Goal: Find specific page/section: Find specific page/section

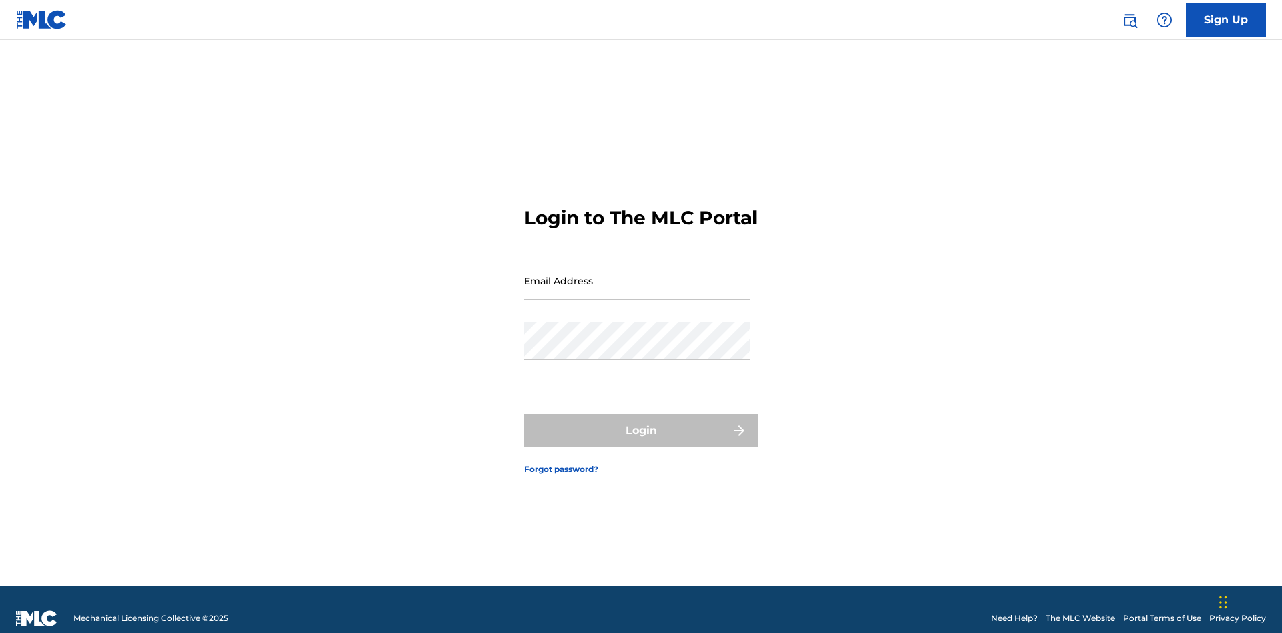
scroll to position [17, 0]
click at [637, 274] on input "Email Address" at bounding box center [637, 281] width 226 height 38
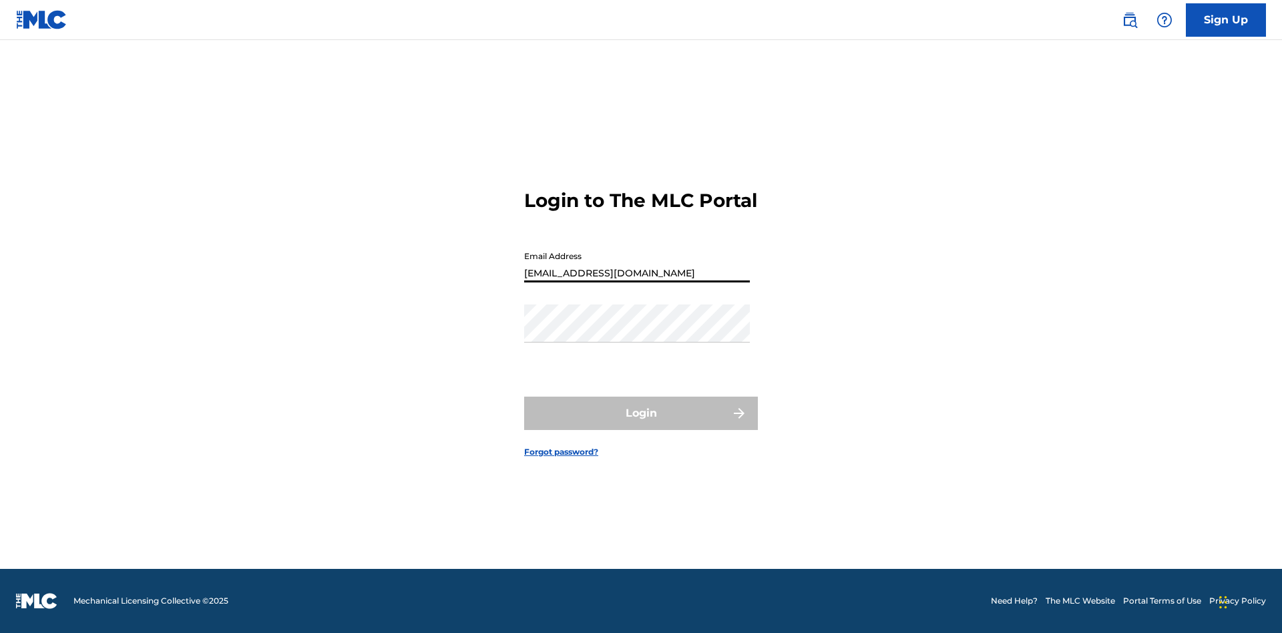
type input "[EMAIL_ADDRESS][DOMAIN_NAME]"
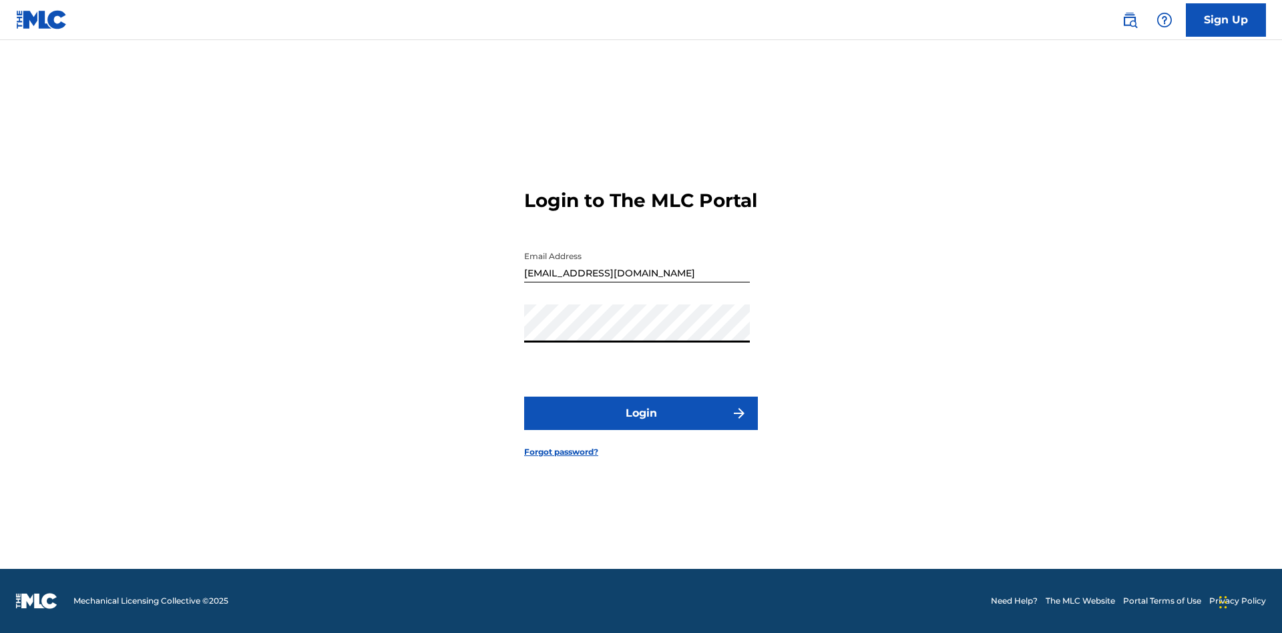
click at [641, 425] on button "Login" at bounding box center [641, 413] width 234 height 33
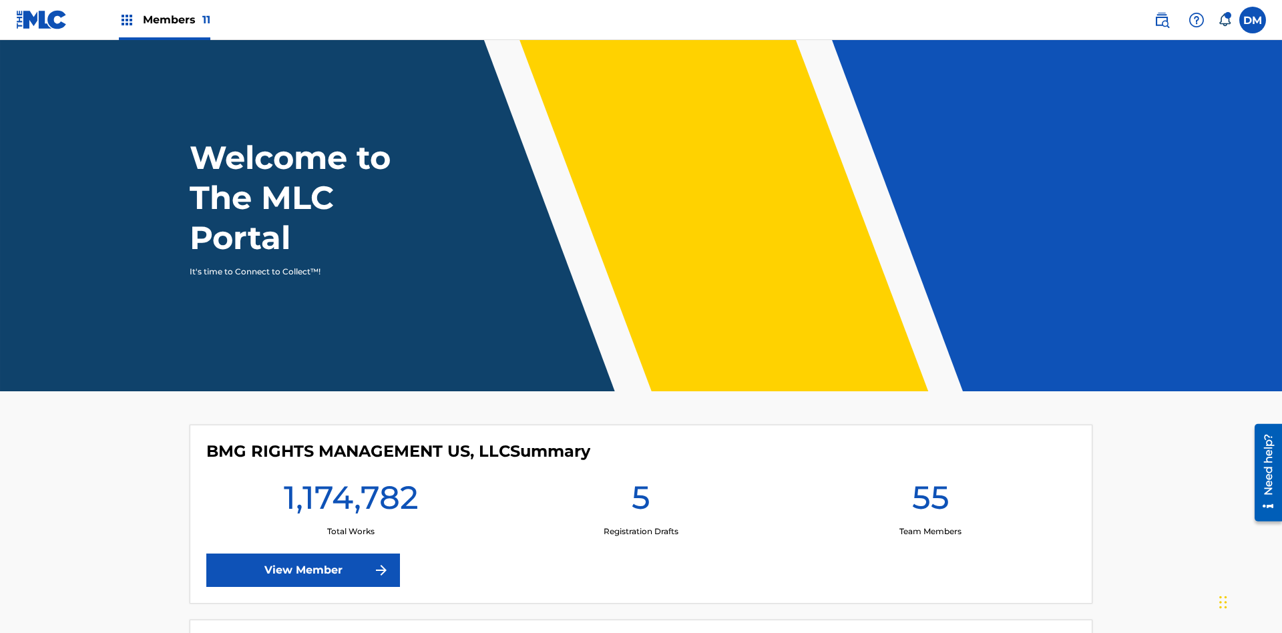
scroll to position [57, 0]
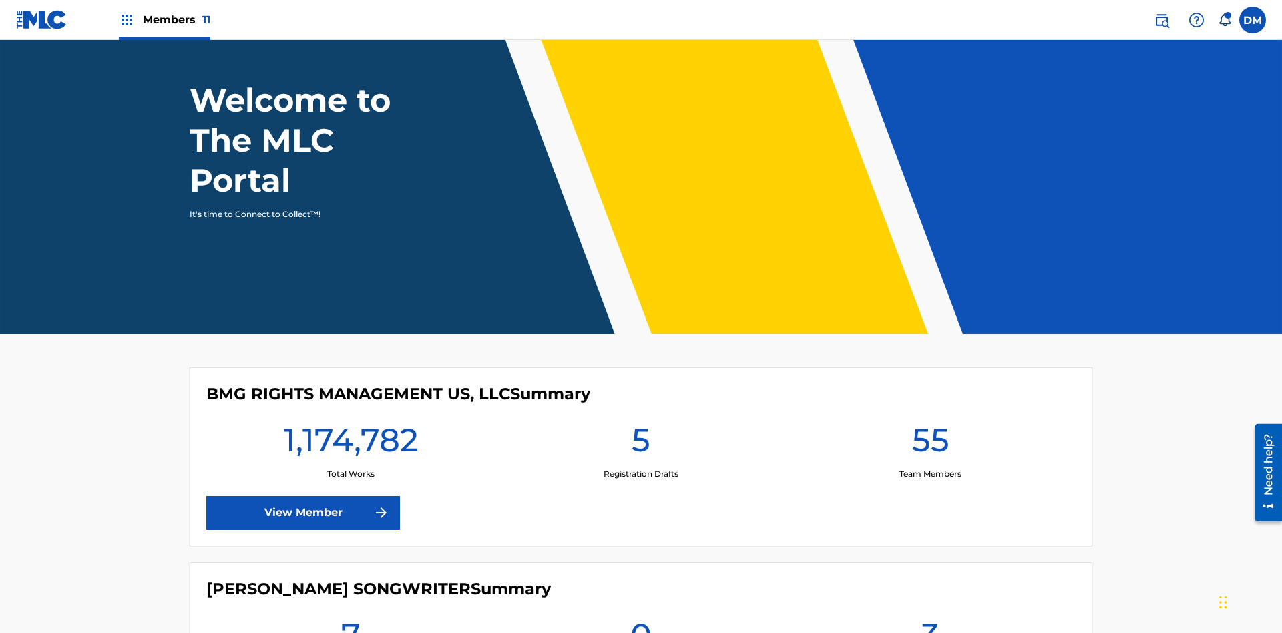
click at [164, 19] on span "Members 11" at bounding box center [176, 19] width 67 height 15
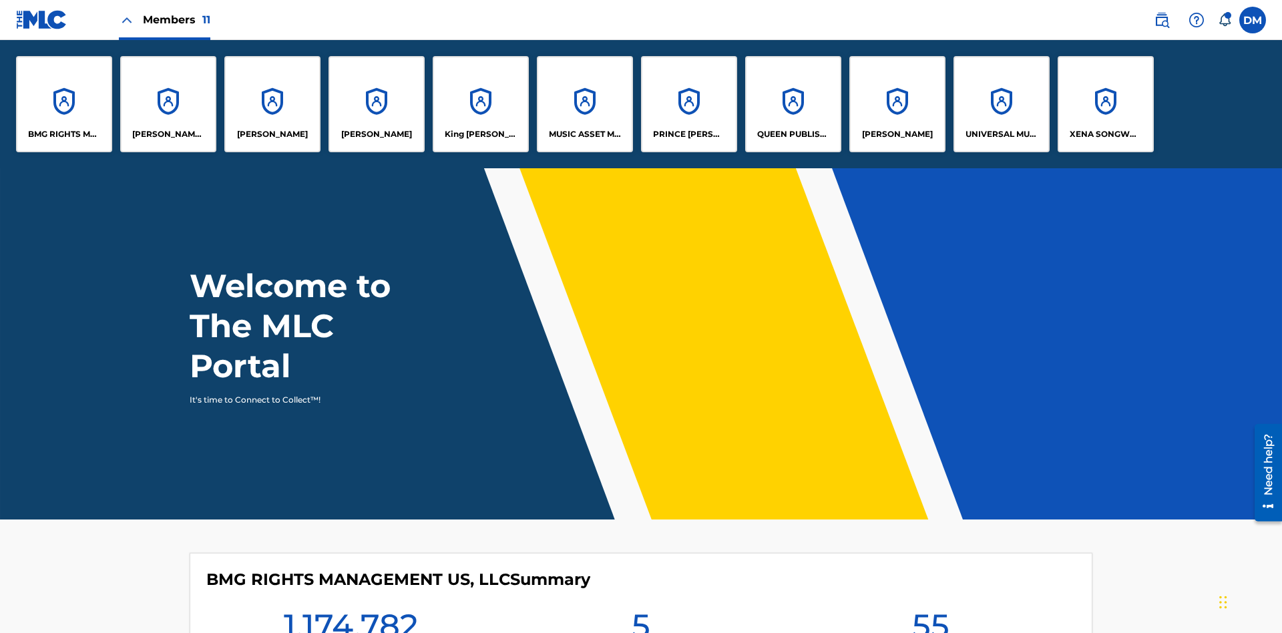
click at [1001, 134] on p "UNIVERSAL MUSIC PUB GROUP" at bounding box center [1001, 134] width 73 height 12
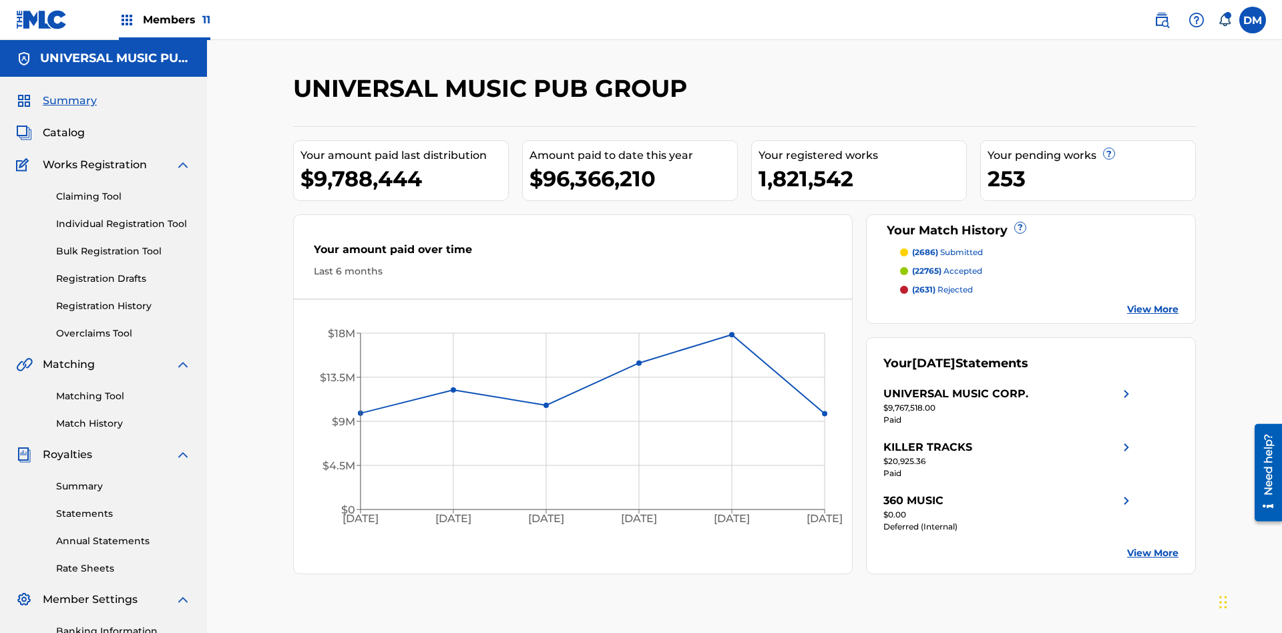
click at [123, 561] on link "Rate Sheets" at bounding box center [123, 568] width 135 height 14
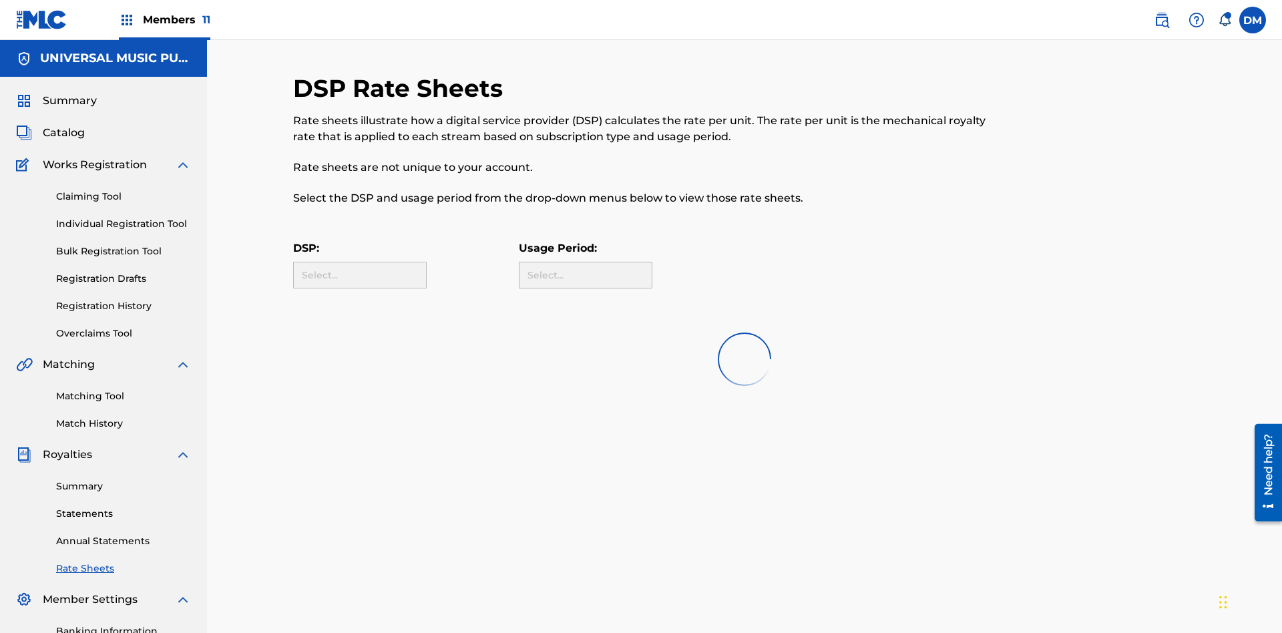
click at [585, 275] on div "Select..." at bounding box center [584, 275] width 115 height 14
